Goal: Transaction & Acquisition: Obtain resource

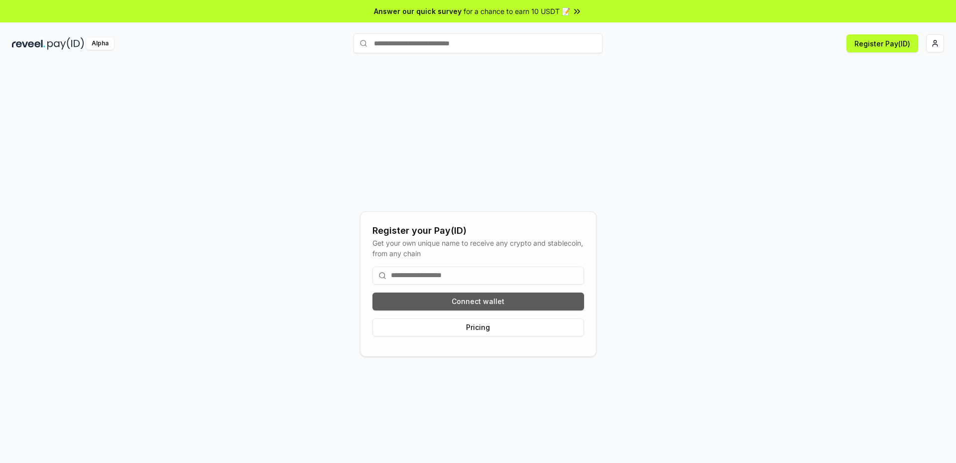
click at [475, 298] on button "Connect wallet" at bounding box center [479, 301] width 212 height 18
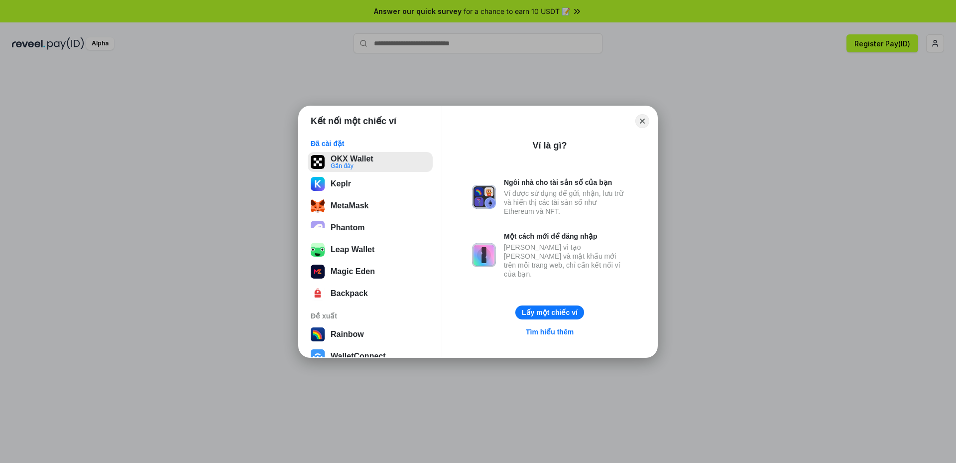
click at [360, 158] on button "OKX Wallet Gần đây" at bounding box center [370, 162] width 125 height 20
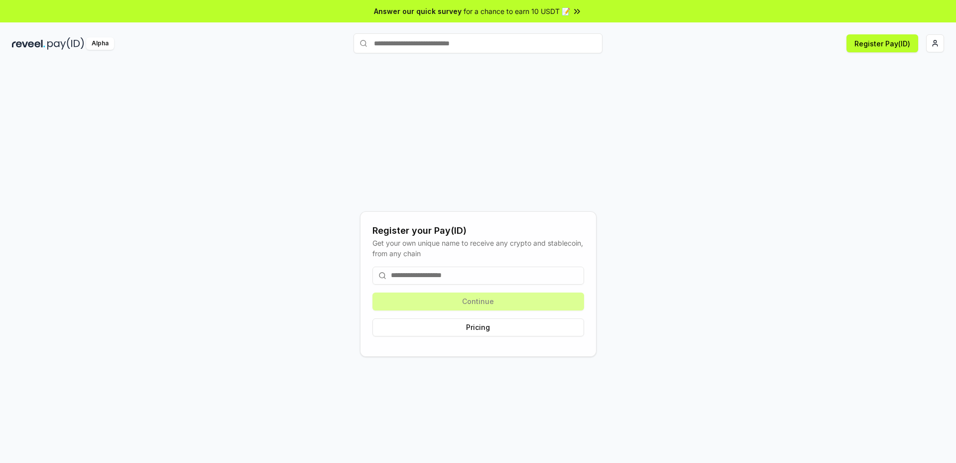
click at [425, 273] on input at bounding box center [479, 276] width 212 height 18
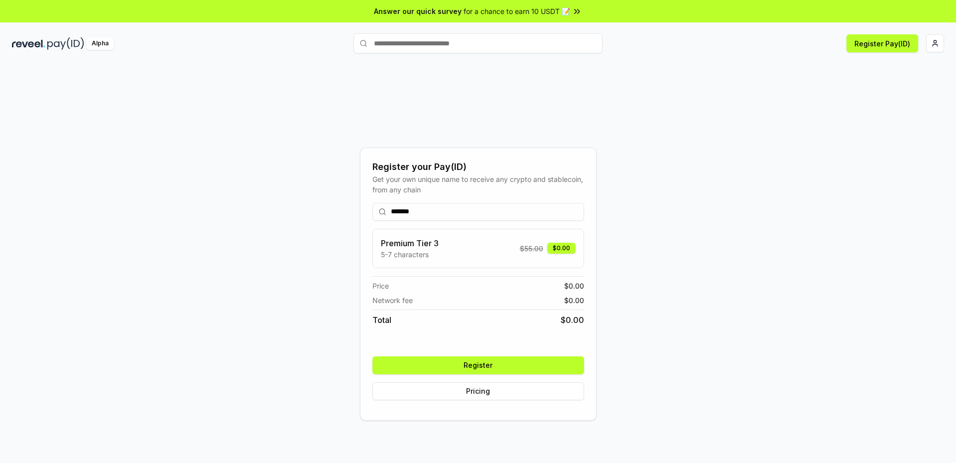
type input "*******"
click at [462, 362] on button "Register" at bounding box center [479, 365] width 212 height 18
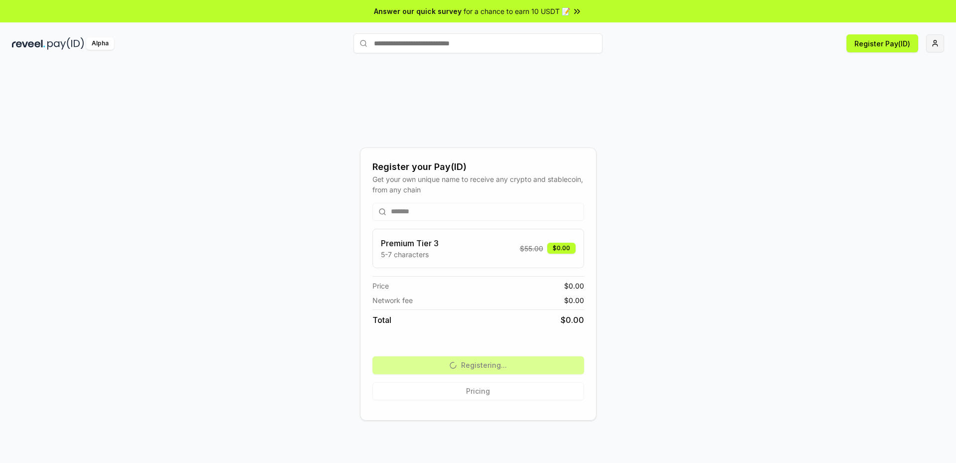
click at [934, 43] on html "Answer our quick survey for a chance to earn 10 USDT 📝 Alpha Register Pay(ID) R…" at bounding box center [478, 231] width 956 height 463
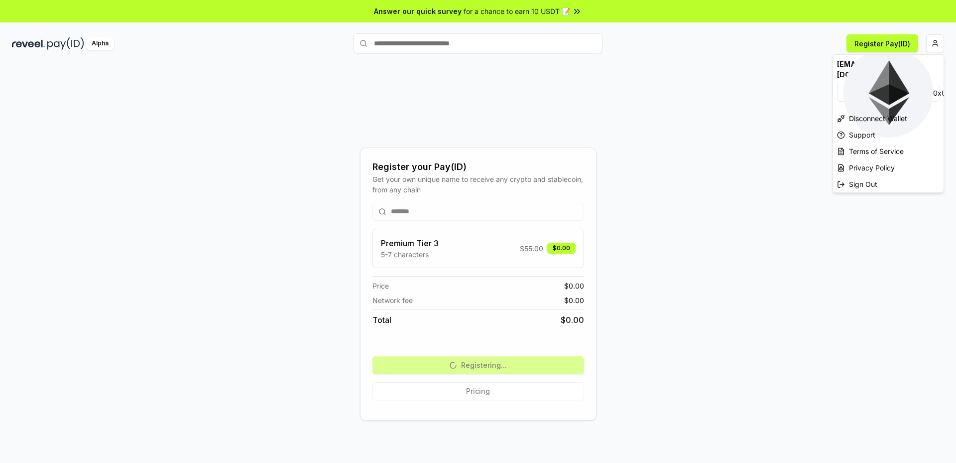
click at [674, 122] on html "Answer our quick survey for a chance to earn 10 USDT 📝 Alpha Register Pay(ID) R…" at bounding box center [478, 231] width 956 height 463
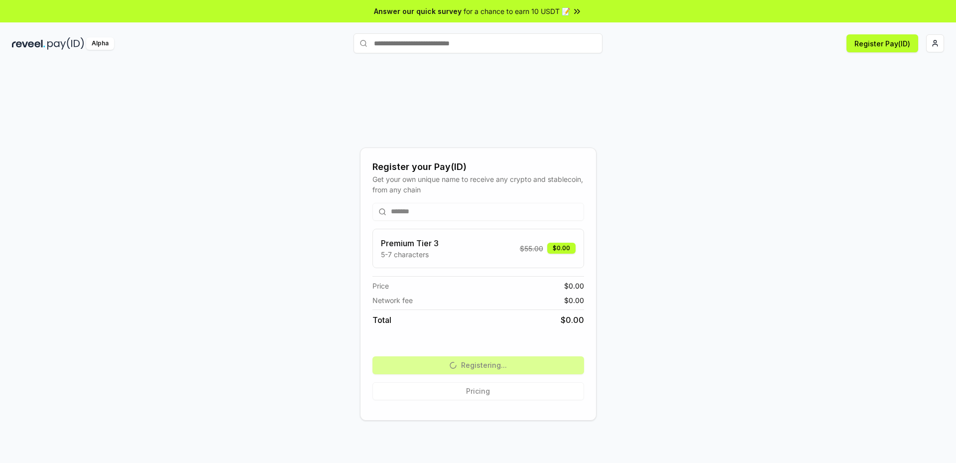
click at [24, 46] on img at bounding box center [28, 43] width 33 height 12
drag, startPoint x: 28, startPoint y: 44, endPoint x: 69, endPoint y: 54, distance: 42.2
click at [28, 44] on img at bounding box center [28, 43] width 33 height 12
click at [96, 44] on div "Alpha" at bounding box center [100, 43] width 28 height 12
